Goal: Check status: Check status

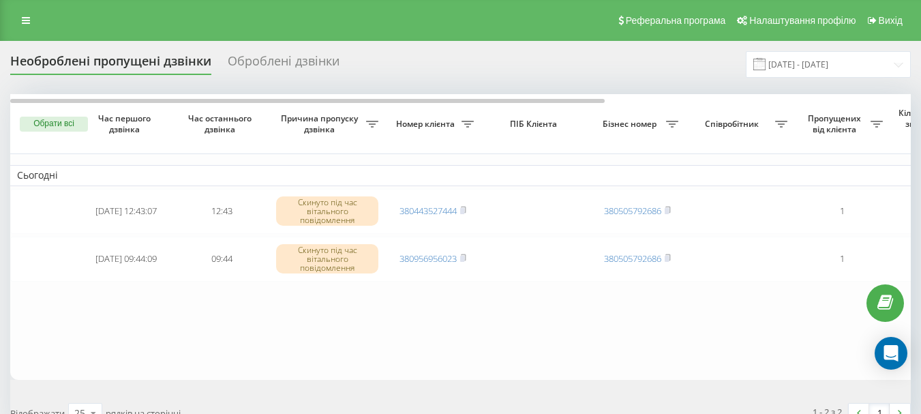
click at [312, 339] on table "Сьогодні [DATE] 12:43:07 12:43 Скинуто під час вітального повідомлення 38044352…" at bounding box center [692, 236] width 1364 height 285
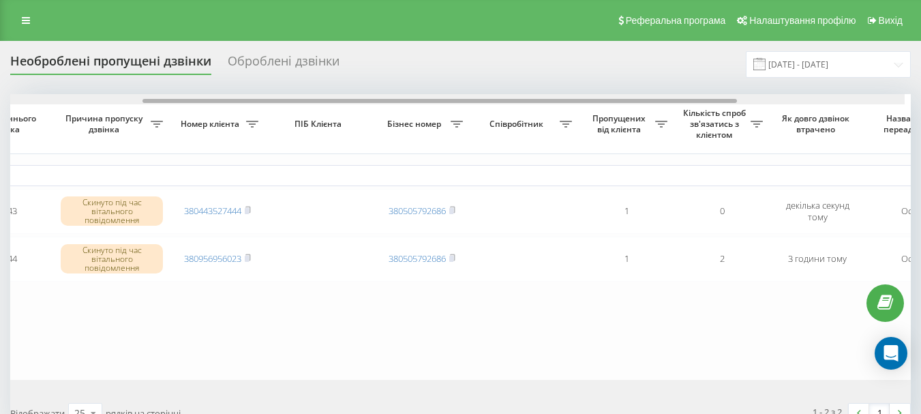
scroll to position [0, 256]
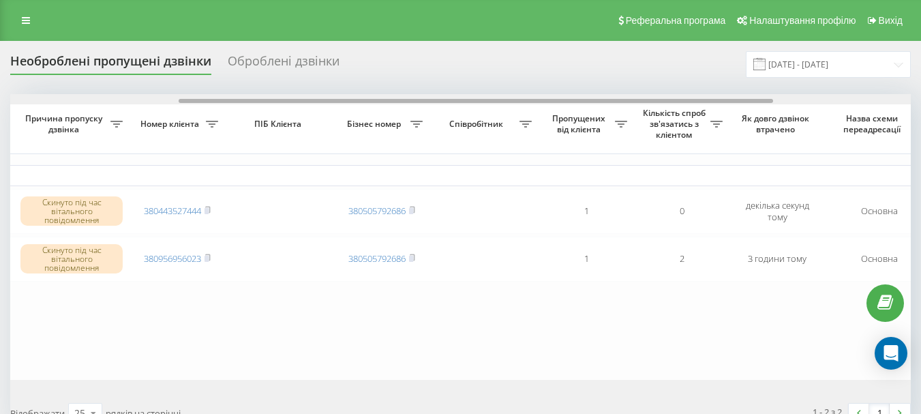
drag, startPoint x: 260, startPoint y: 100, endPoint x: 430, endPoint y: 118, distance: 170.0
click at [430, 118] on div "Обрати всі Час першого дзвінка Час останнього дзвінка Причина пропуску дзвінка …" at bounding box center [460, 236] width 901 height 285
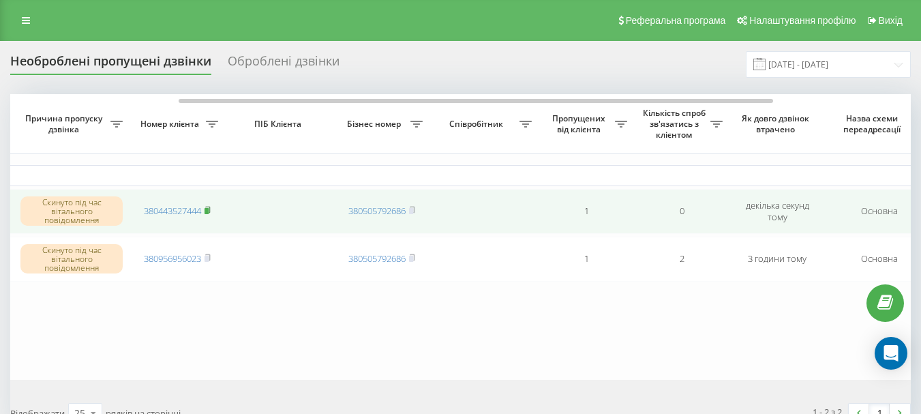
click at [209, 210] on rect at bounding box center [207, 211] width 4 height 6
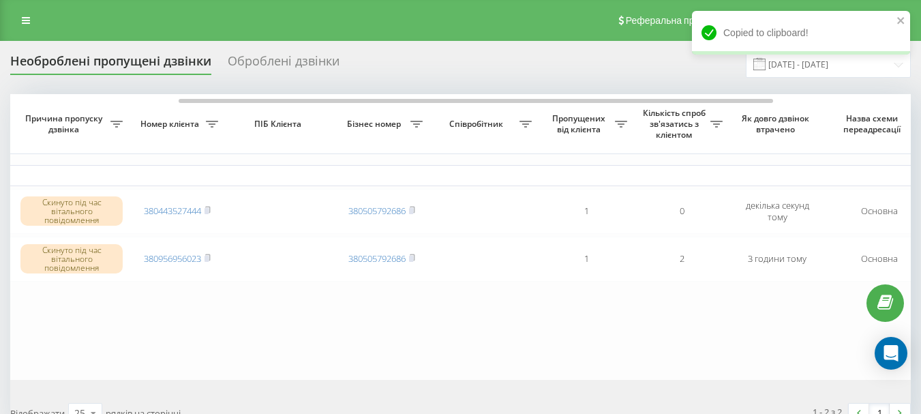
click at [222, 328] on table "Сьогодні [DATE] 12:43:07 12:43 Скинуто під час вітального повідомлення 38044352…" at bounding box center [437, 236] width 1364 height 285
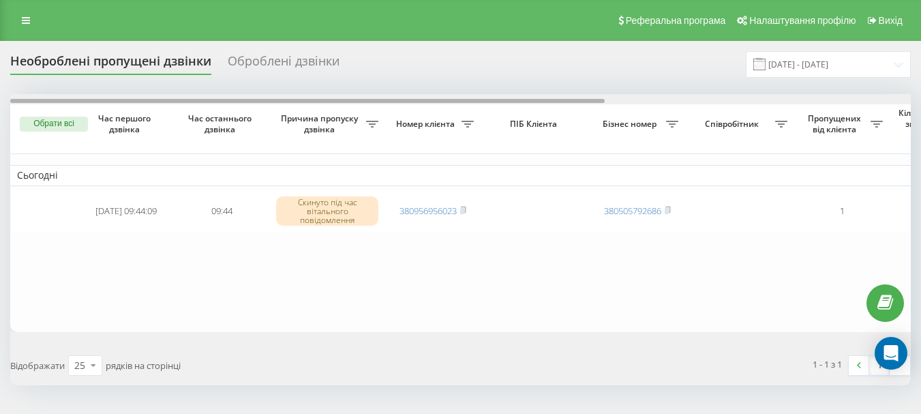
drag, startPoint x: 382, startPoint y: 102, endPoint x: 369, endPoint y: 105, distance: 13.4
click at [369, 105] on div "Обрати всі Час першого дзвінка Час останнього дзвінка Причина пропуску дзвінка …" at bounding box center [460, 212] width 901 height 237
